Goal: Check status: Check status

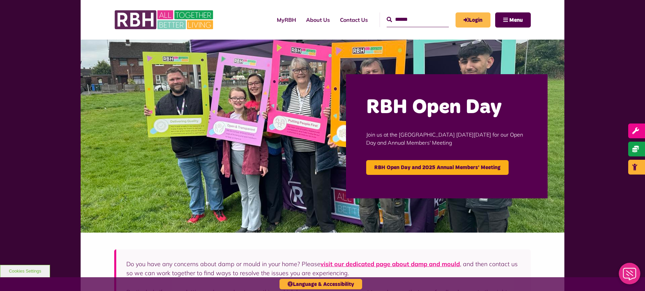
click at [479, 21] on link "Login" at bounding box center [472, 19] width 35 height 15
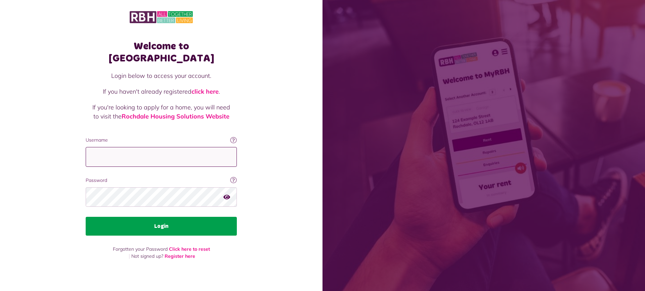
type input "**********"
click at [201, 219] on button "Login" at bounding box center [161, 226] width 151 height 19
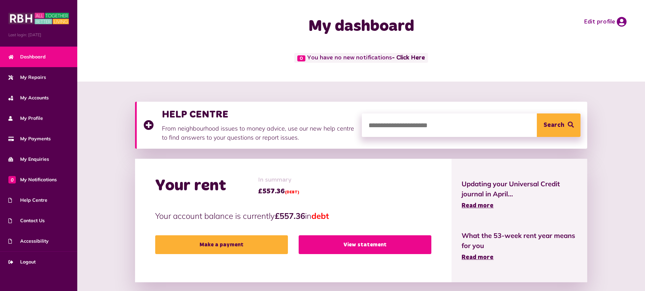
click at [345, 243] on link "View statement" at bounding box center [364, 244] width 133 height 19
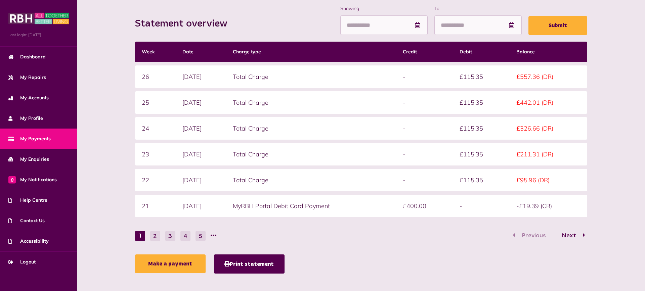
scroll to position [101, 0]
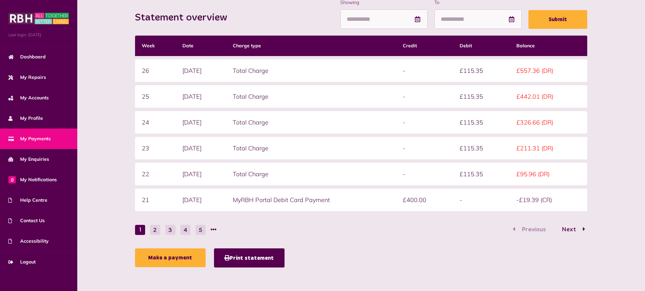
click at [155, 231] on button "2" at bounding box center [155, 230] width 10 height 10
click at [138, 231] on button "1" at bounding box center [140, 230] width 10 height 10
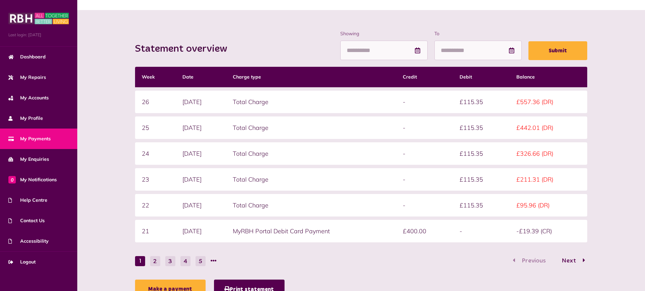
scroll to position [69, 0]
